Goal: Navigation & Orientation: Find specific page/section

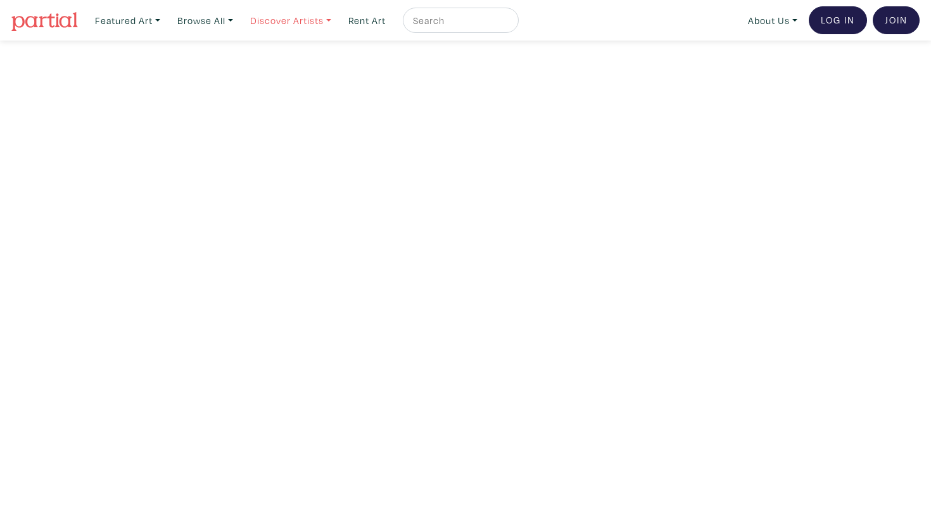
click at [166, 25] on link "Discover Artists" at bounding box center [127, 21] width 77 height 26
click at [142, 21] on link "Featured Art" at bounding box center [127, 21] width 77 height 26
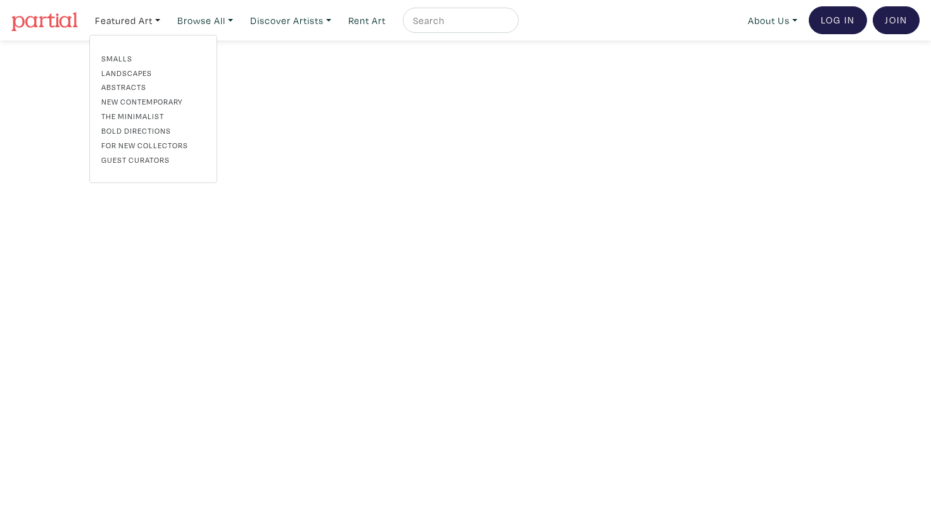
click at [48, 23] on img at bounding box center [44, 21] width 66 height 19
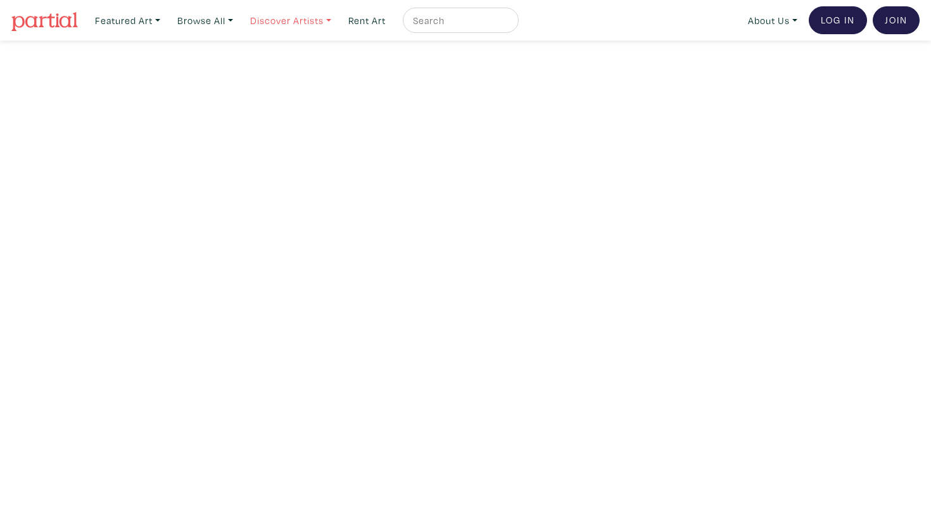
click at [166, 21] on link "Discover Artists" at bounding box center [127, 21] width 77 height 26
click at [283, 122] on link "Show all" at bounding box center [308, 127] width 104 height 11
